Goal: Information Seeking & Learning: Learn about a topic

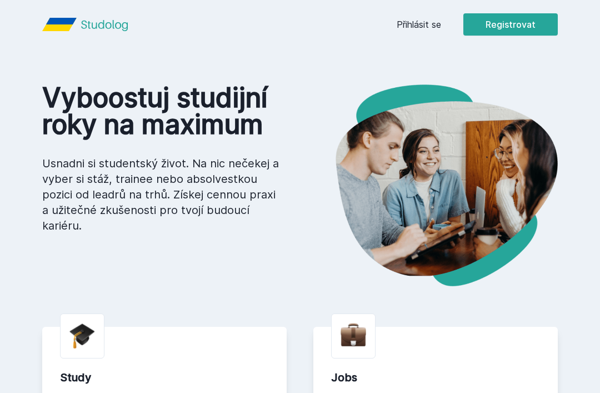
click at [416, 29] on link "Přihlásit se" at bounding box center [419, 24] width 44 height 13
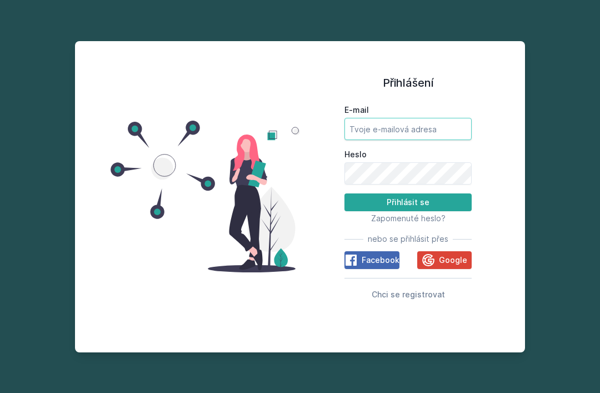
click at [413, 140] on input "E-mail" at bounding box center [408, 129] width 127 height 22
type input "[EMAIL_ADDRESS][DOMAIN_NAME]"
click at [408, 211] on button "Přihlásit se" at bounding box center [408, 202] width 127 height 18
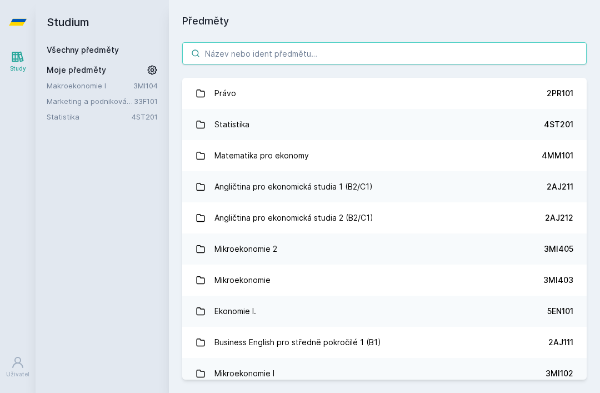
click at [416, 59] on input "search" at bounding box center [384, 53] width 405 height 22
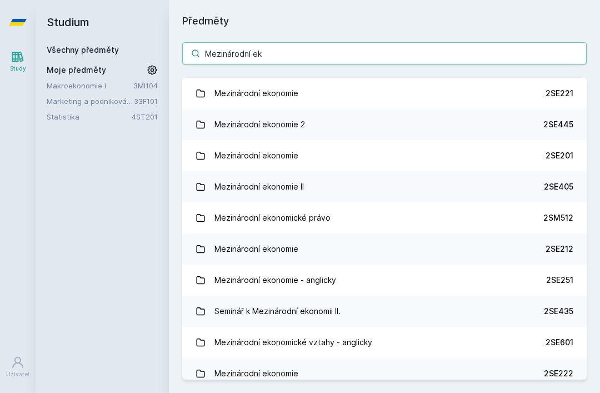
type input "Mezinárodní ek"
click at [472, 128] on link "Mezinárodní ekonomie 2 2SE445" at bounding box center [384, 124] width 405 height 31
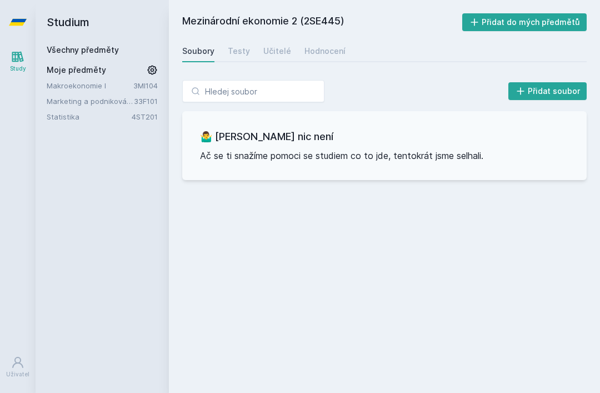
click at [280, 50] on div "Učitelé" at bounding box center [278, 51] width 28 height 11
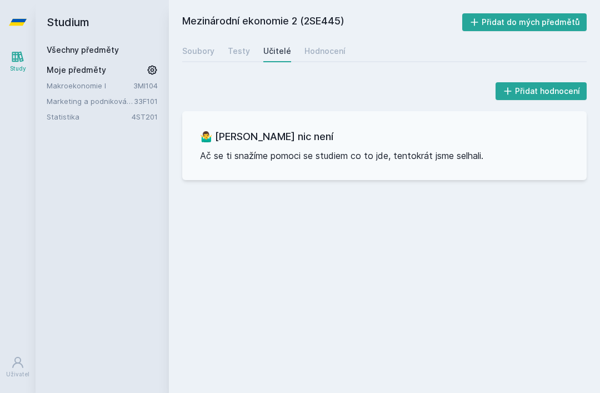
click at [322, 44] on link "Hodnocení" at bounding box center [325, 51] width 41 height 22
